Goal: Information Seeking & Learning: Learn about a topic

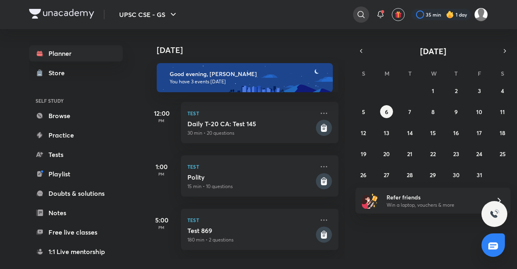
click at [357, 19] on div at bounding box center [361, 14] width 16 height 16
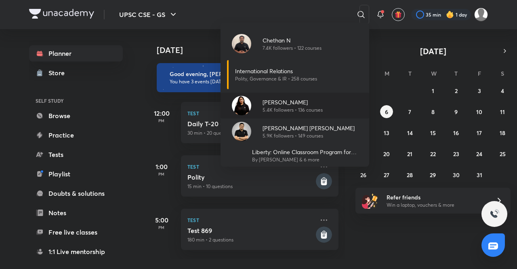
click at [251, 104] on img at bounding box center [241, 105] width 19 height 19
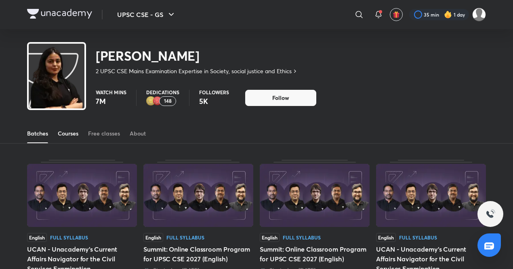
click at [70, 131] on div "Courses" at bounding box center [68, 133] width 21 height 8
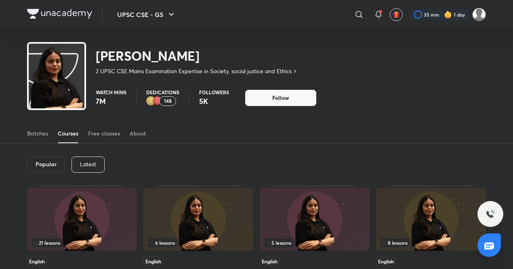
click at [87, 162] on p "Latest" at bounding box center [88, 164] width 16 height 6
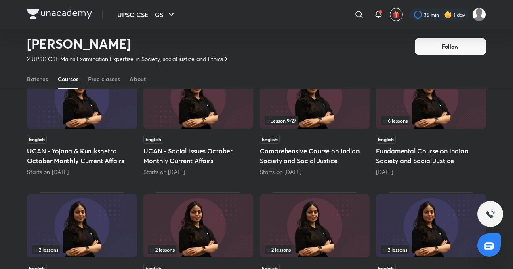
scroll to position [98, 0]
click at [348, 109] on img at bounding box center [315, 96] width 110 height 63
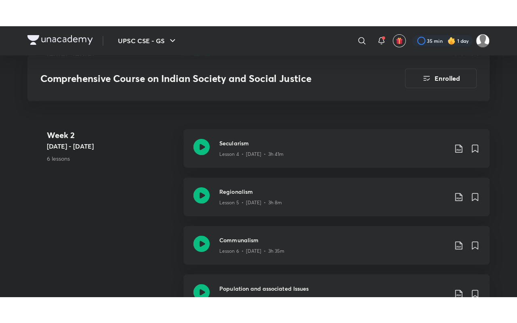
scroll to position [604, 0]
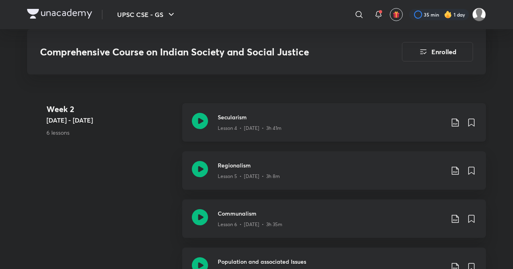
click at [197, 126] on icon at bounding box center [200, 121] width 16 height 16
